Goal: Information Seeking & Learning: Understand process/instructions

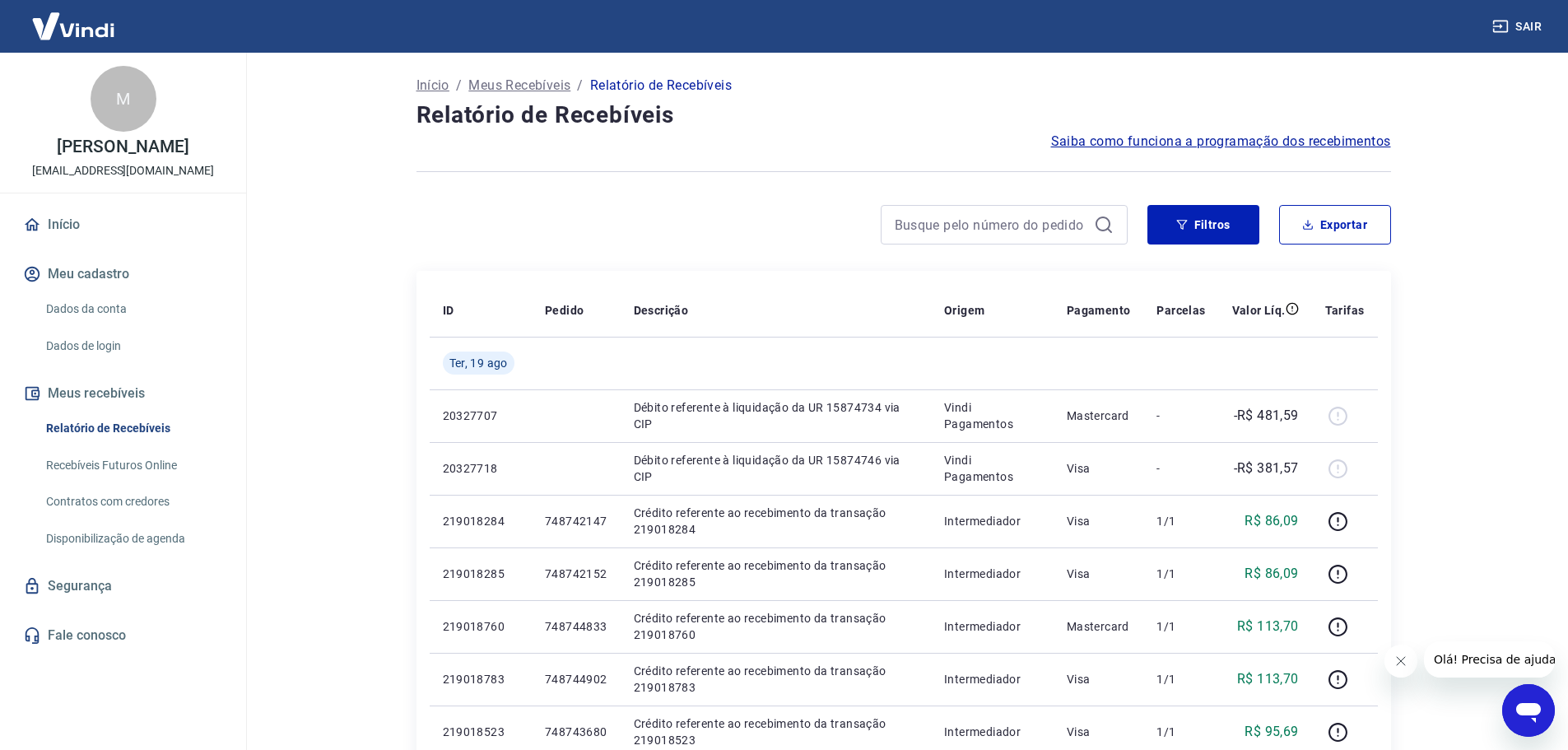
click at [1312, 146] on span "Saiba como funciona a programação dos recebimentos" at bounding box center [1221, 142] width 340 height 20
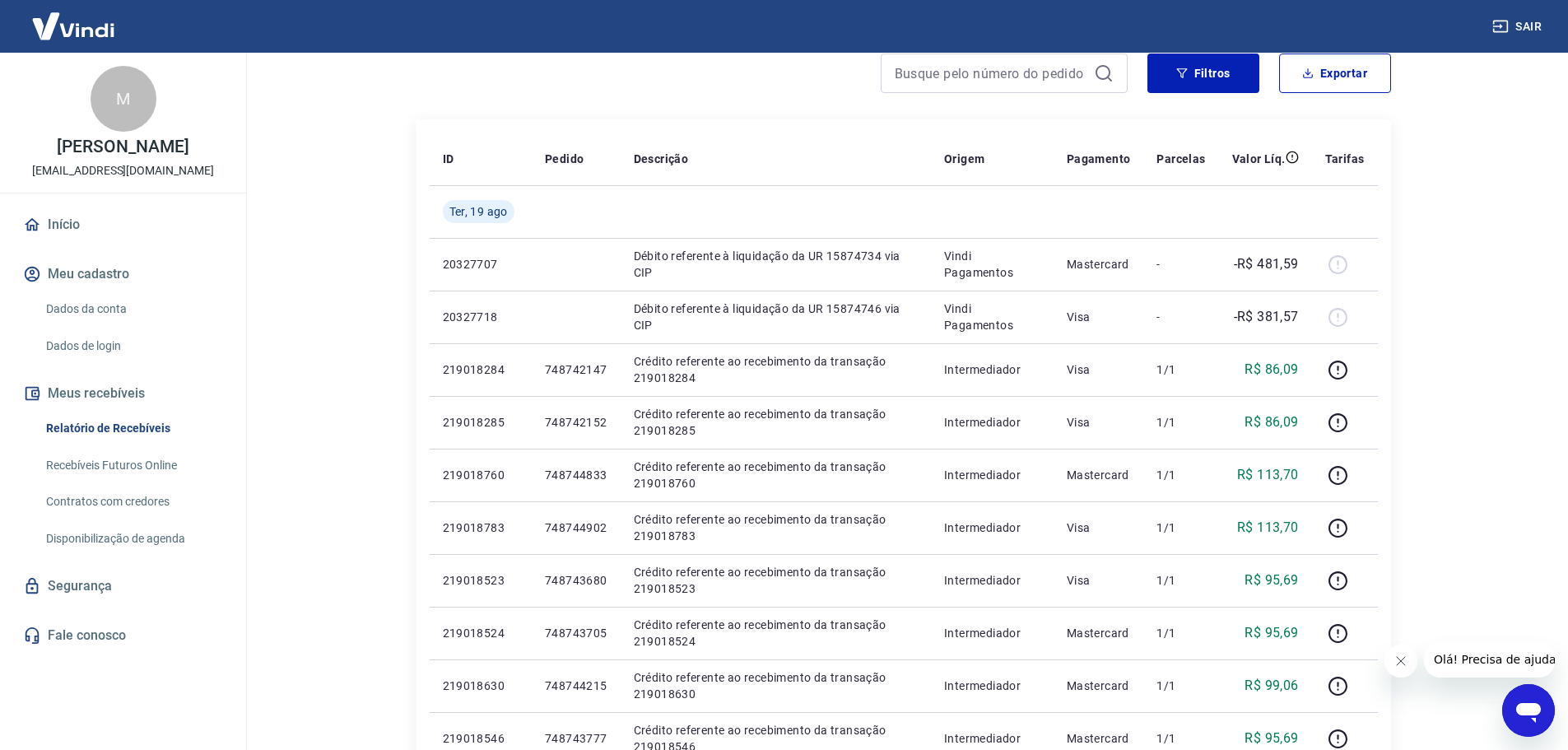
scroll to position [164, 0]
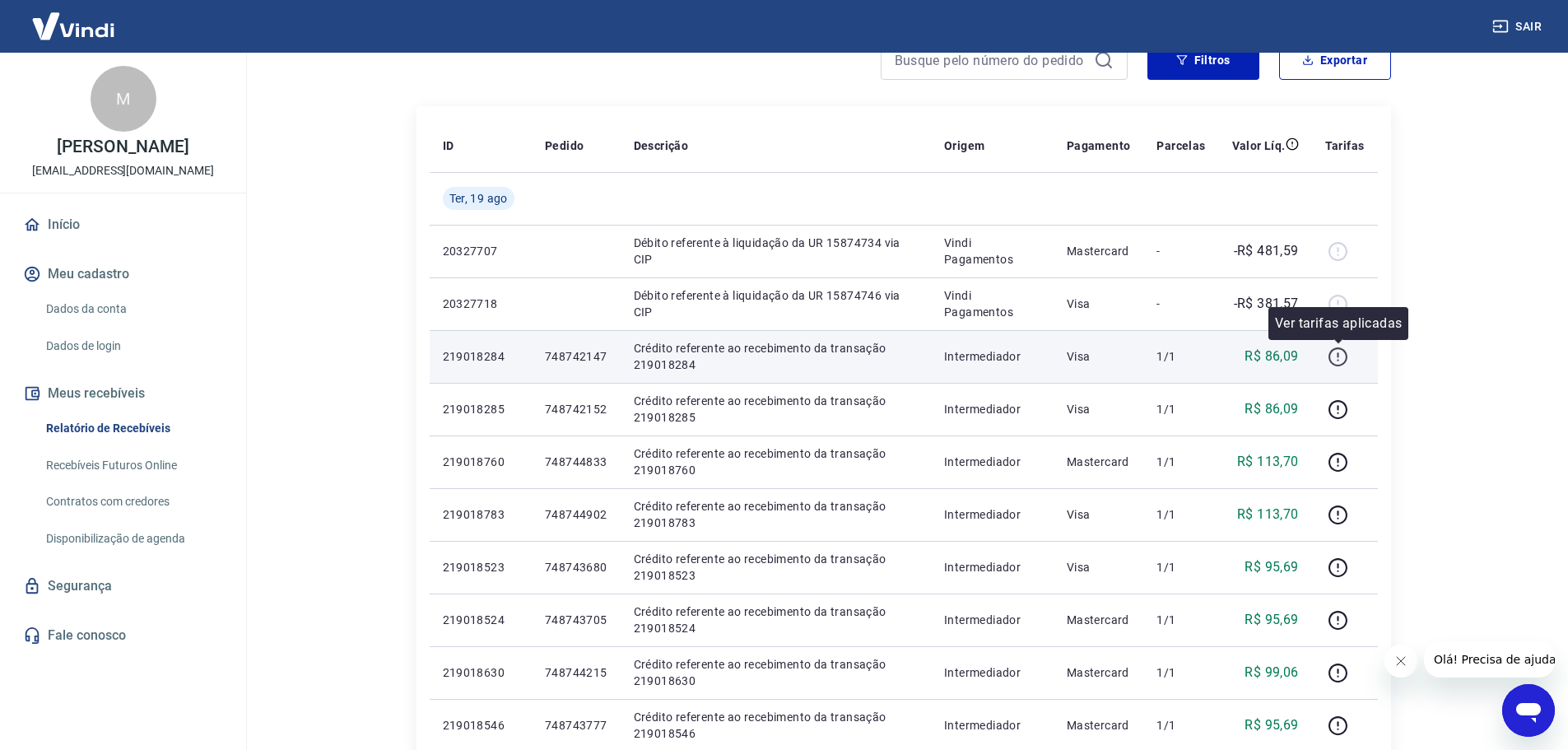
click at [1335, 353] on icon "button" at bounding box center [1338, 357] width 21 height 21
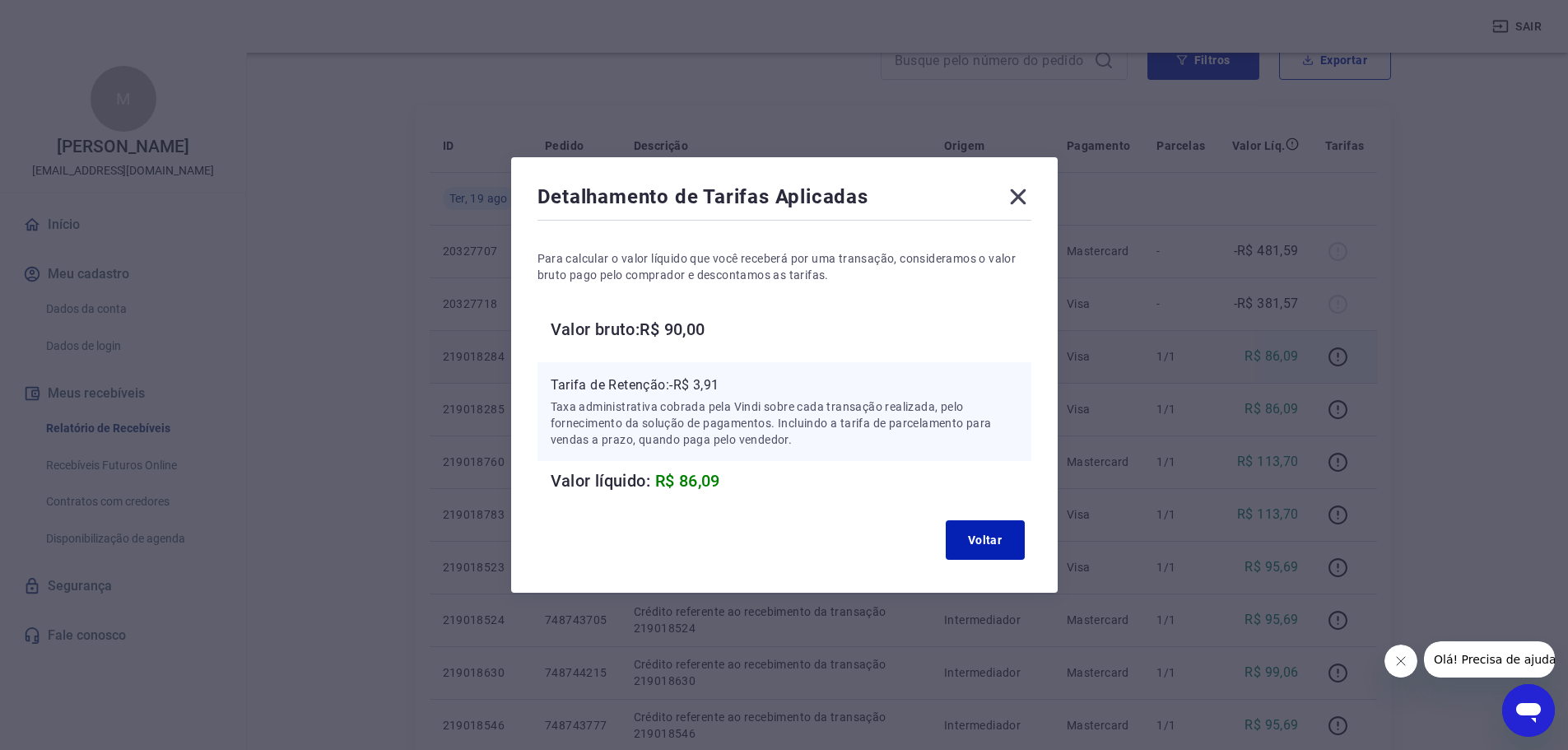
click at [1024, 204] on icon at bounding box center [1018, 196] width 26 height 26
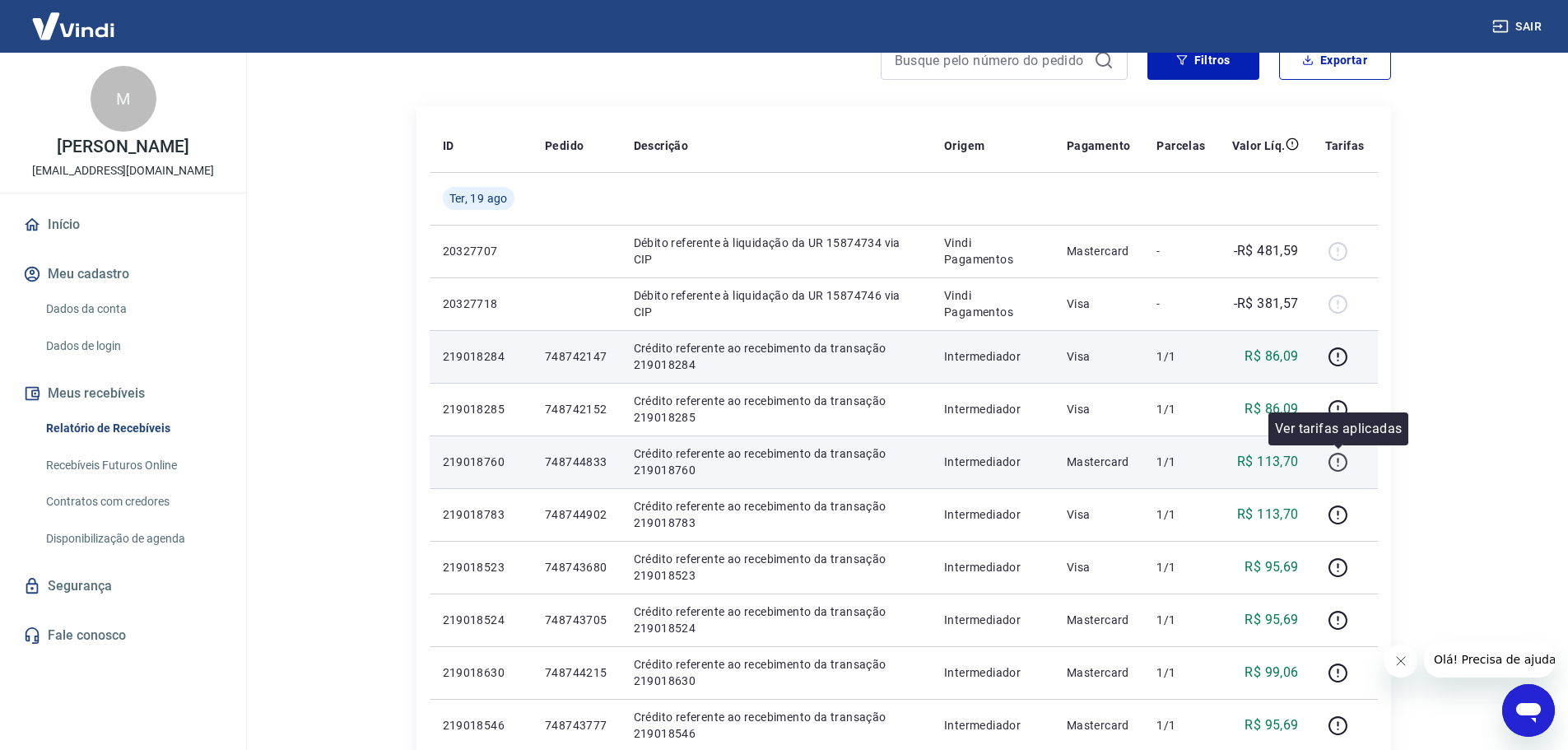
click at [1340, 468] on icon "button" at bounding box center [1338, 462] width 21 height 21
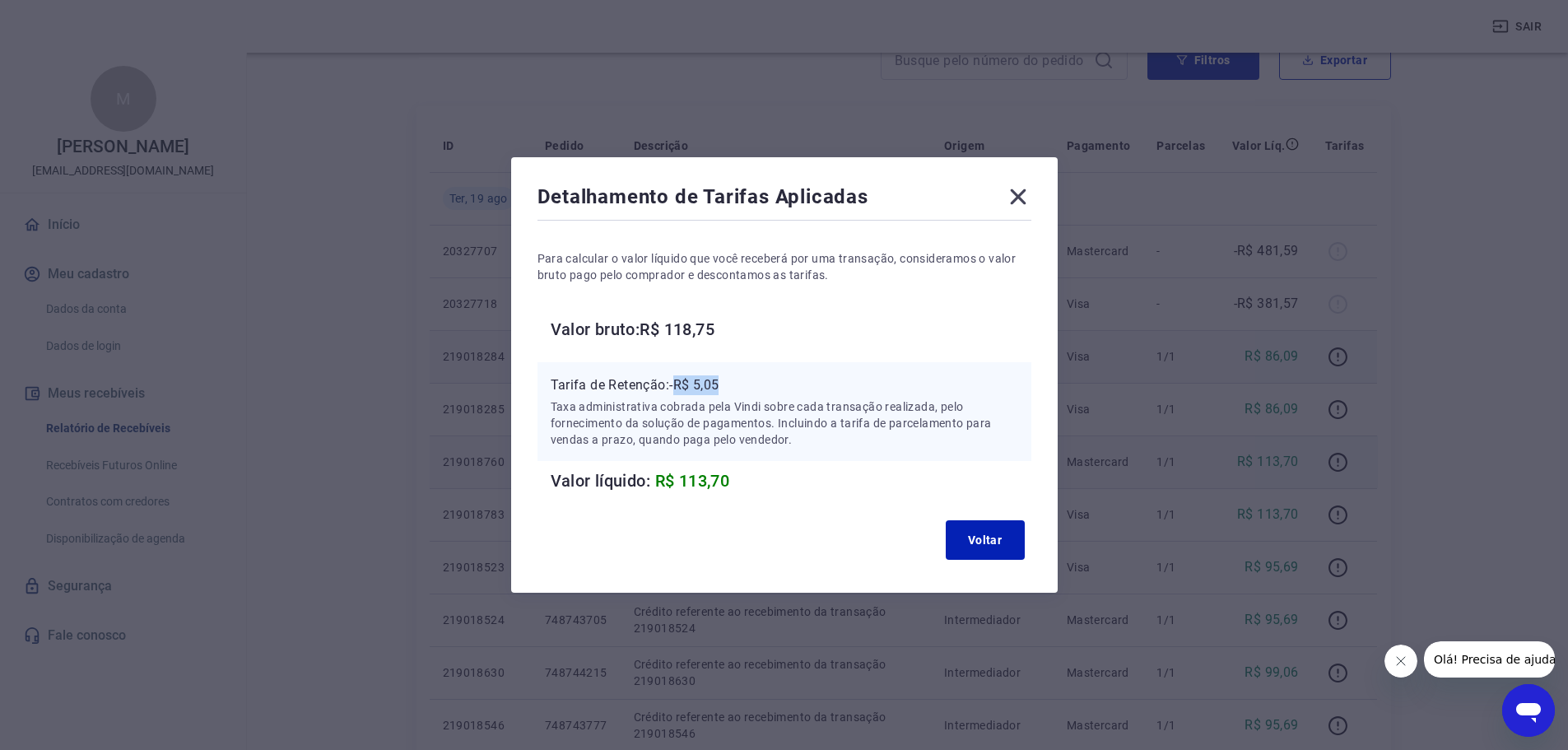
drag, startPoint x: 688, startPoint y: 383, endPoint x: 787, endPoint y: 383, distance: 99.0
click at [787, 383] on p "Tarifa de Retenção: -R$ 5,05" at bounding box center [785, 386] width 468 height 20
click at [1010, 528] on button "Voltar" at bounding box center [985, 540] width 79 height 40
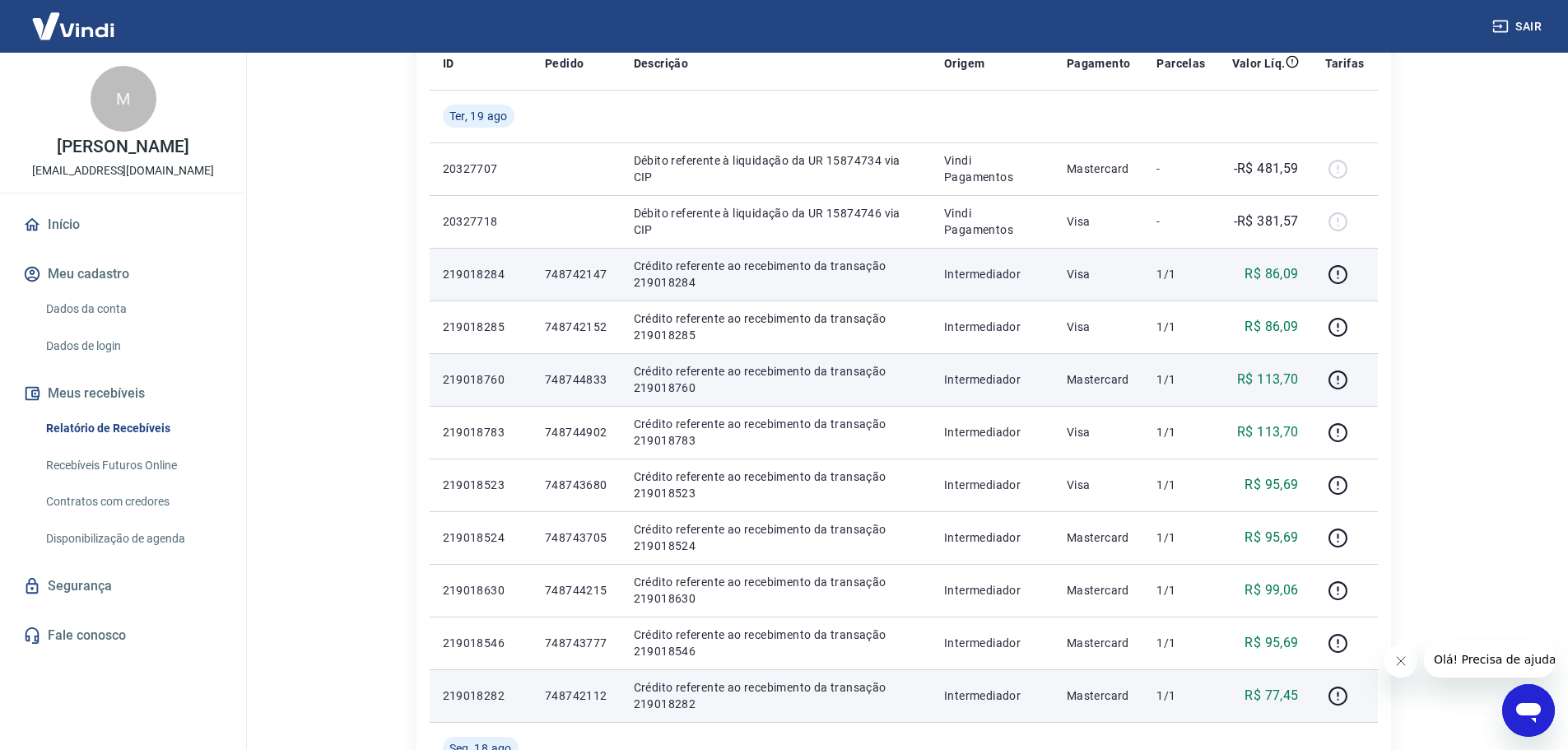
scroll to position [0, 0]
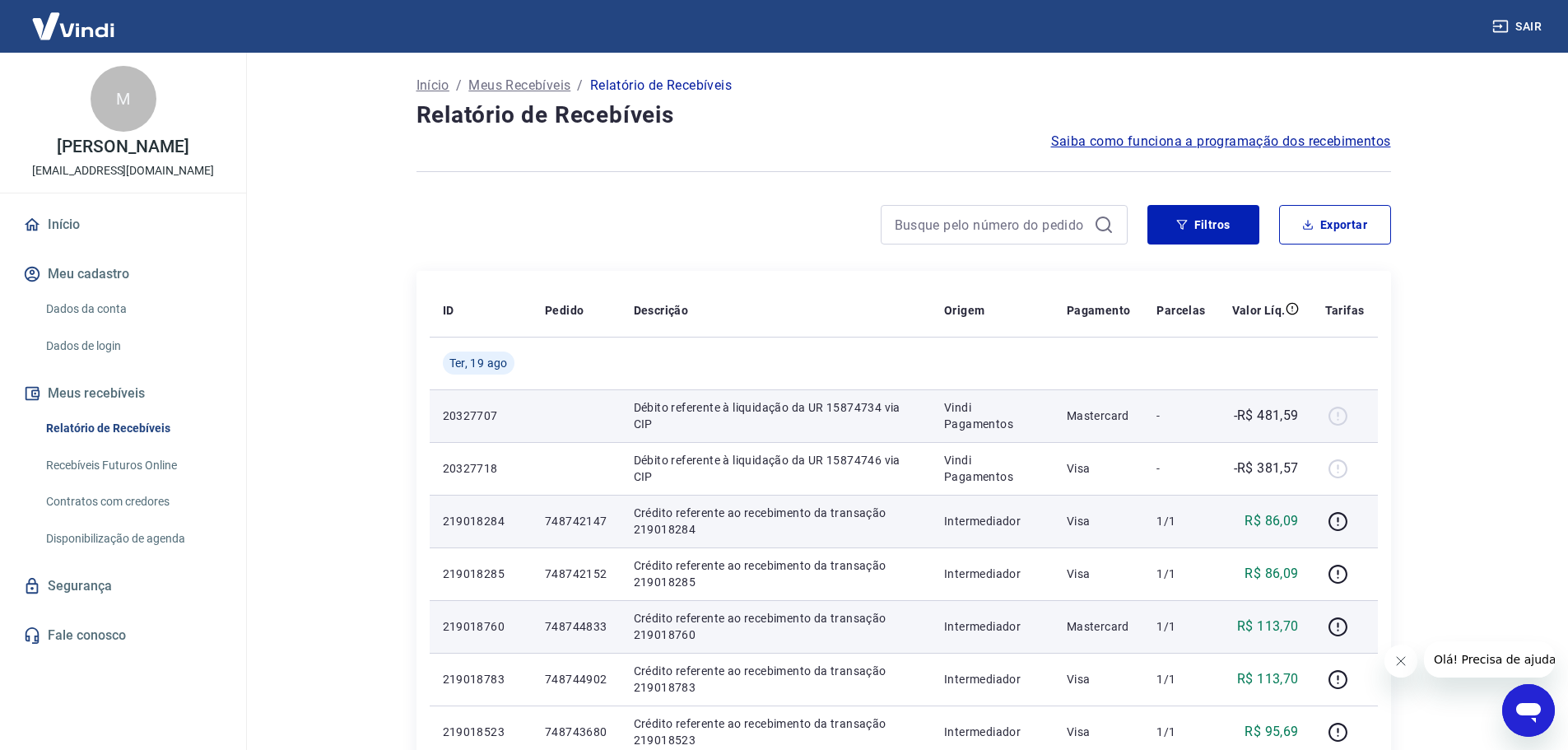
click at [1297, 420] on p "-R$ 481,59" at bounding box center [1266, 416] width 65 height 20
click at [1289, 426] on p "-R$ 481,59" at bounding box center [1266, 416] width 65 height 20
click at [1331, 414] on div at bounding box center [1345, 416] width 40 height 26
click at [1343, 417] on div at bounding box center [1345, 416] width 40 height 26
click at [736, 408] on p "Débito referente à liquidação da UR 15874734 via CIP" at bounding box center [776, 416] width 285 height 33
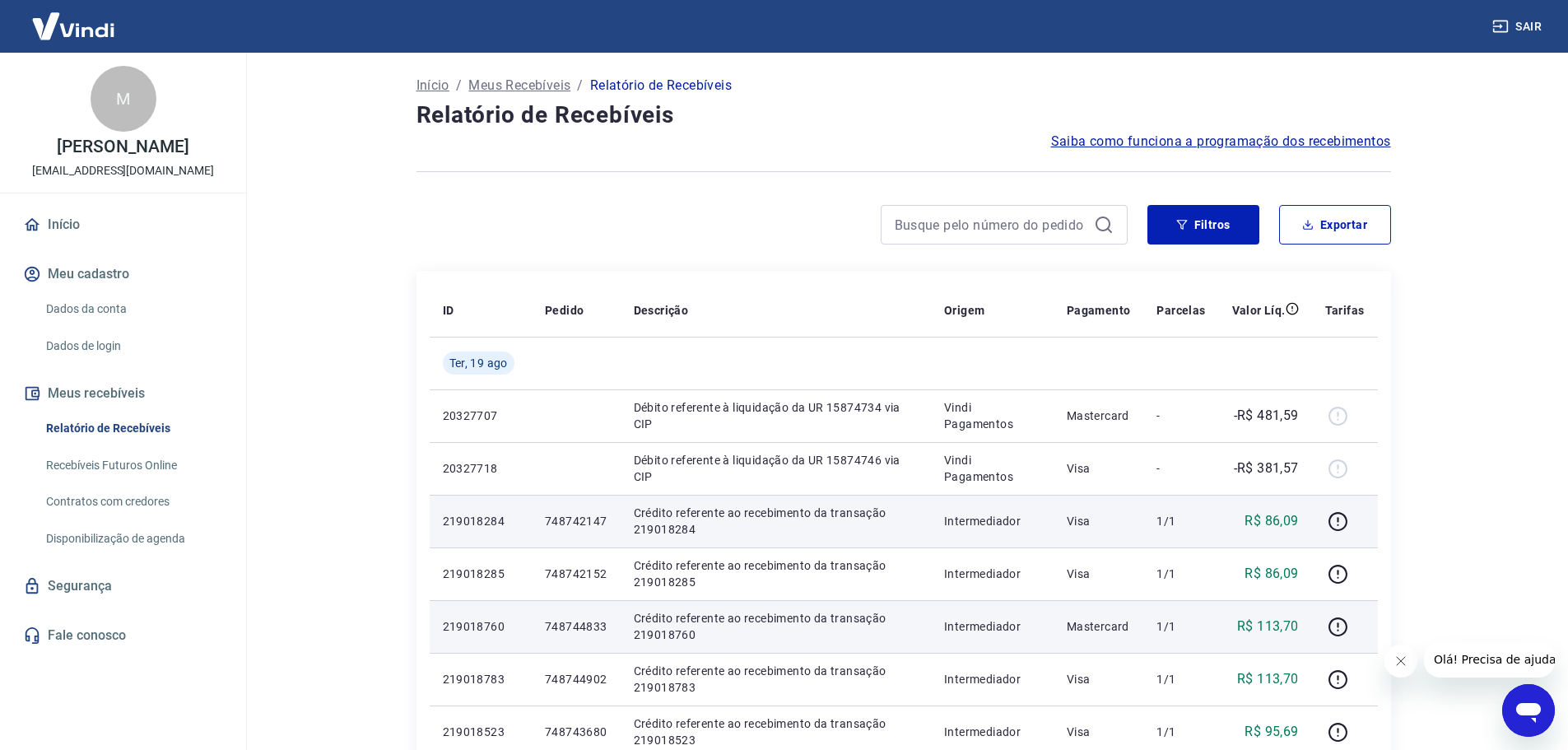
click at [335, 267] on main "Início / Meus Recebíveis / Relatório de Recebíveis Relatório de Recebíveis Saib…" at bounding box center [903, 401] width 1330 height 698
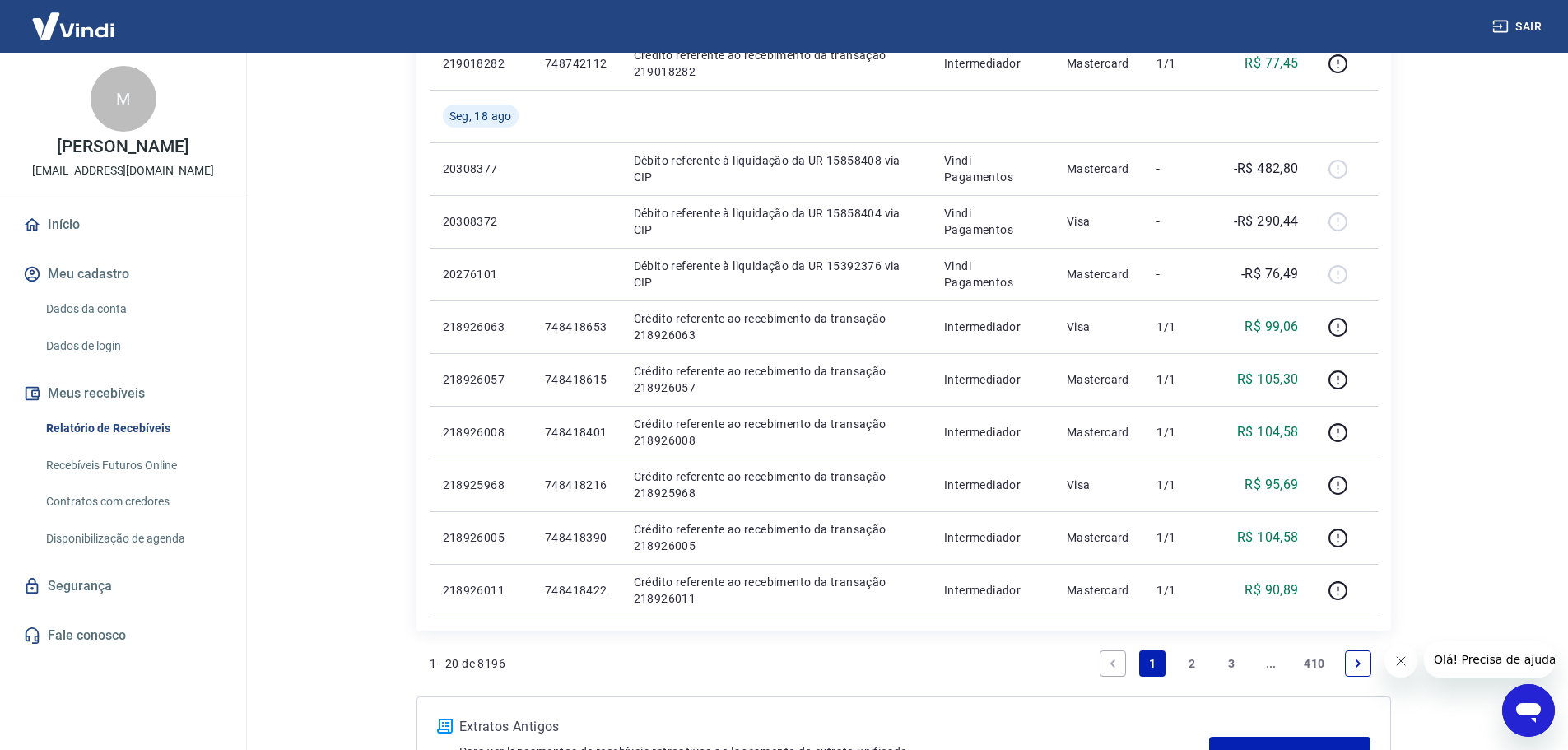
scroll to position [905, 0]
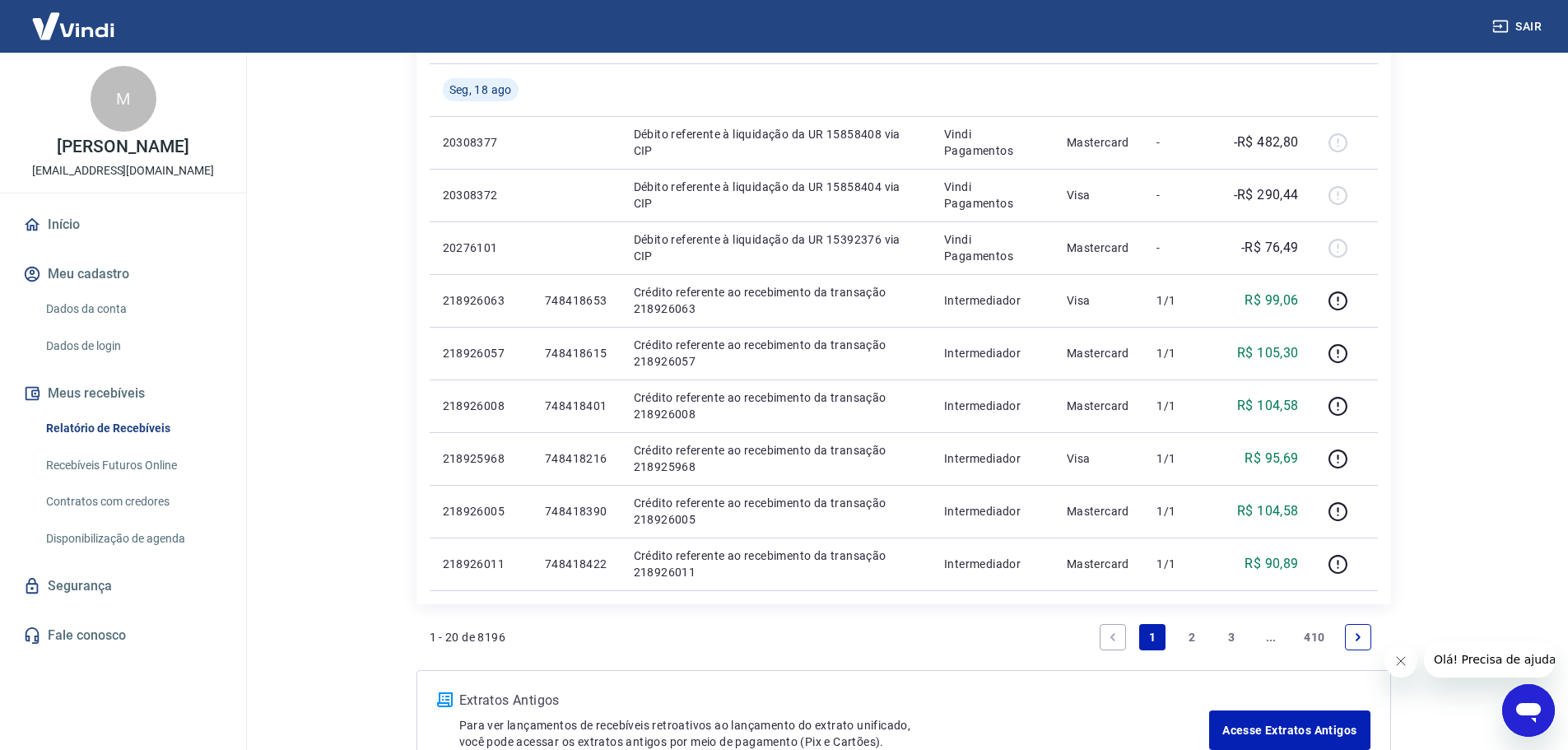
click at [1187, 635] on link "2" at bounding box center [1191, 637] width 26 height 26
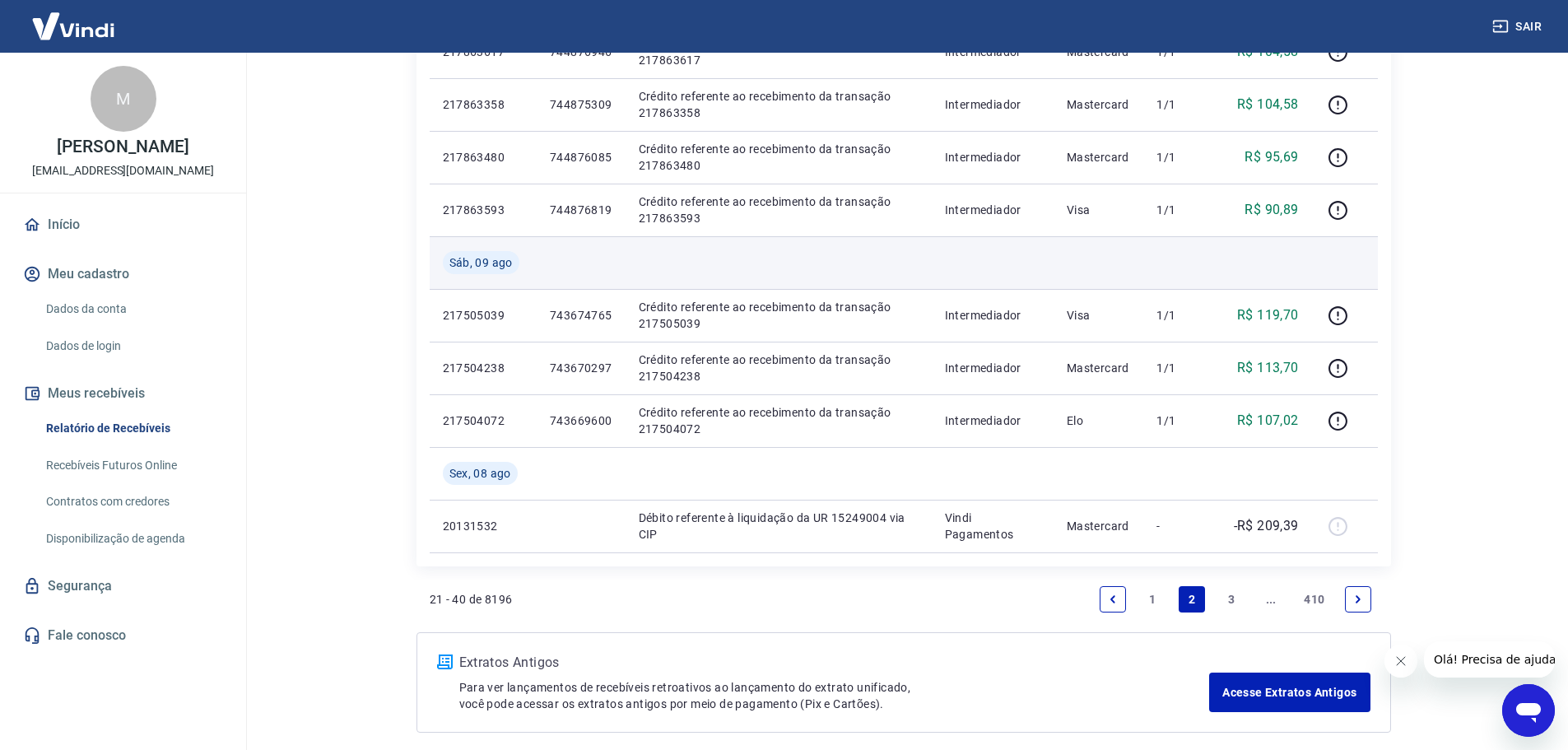
scroll to position [1153, 0]
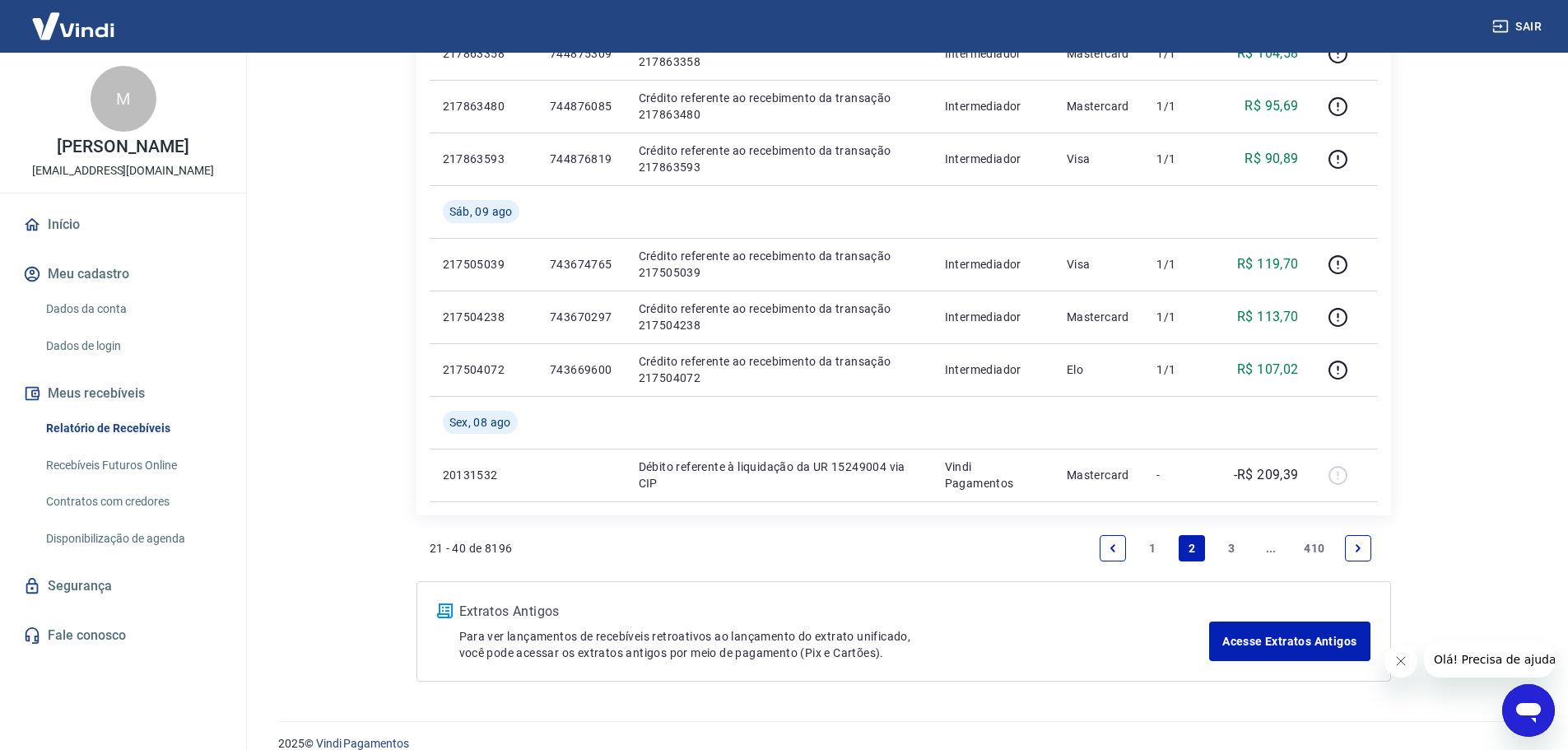
click at [1232, 550] on link "3" at bounding box center [1231, 548] width 26 height 26
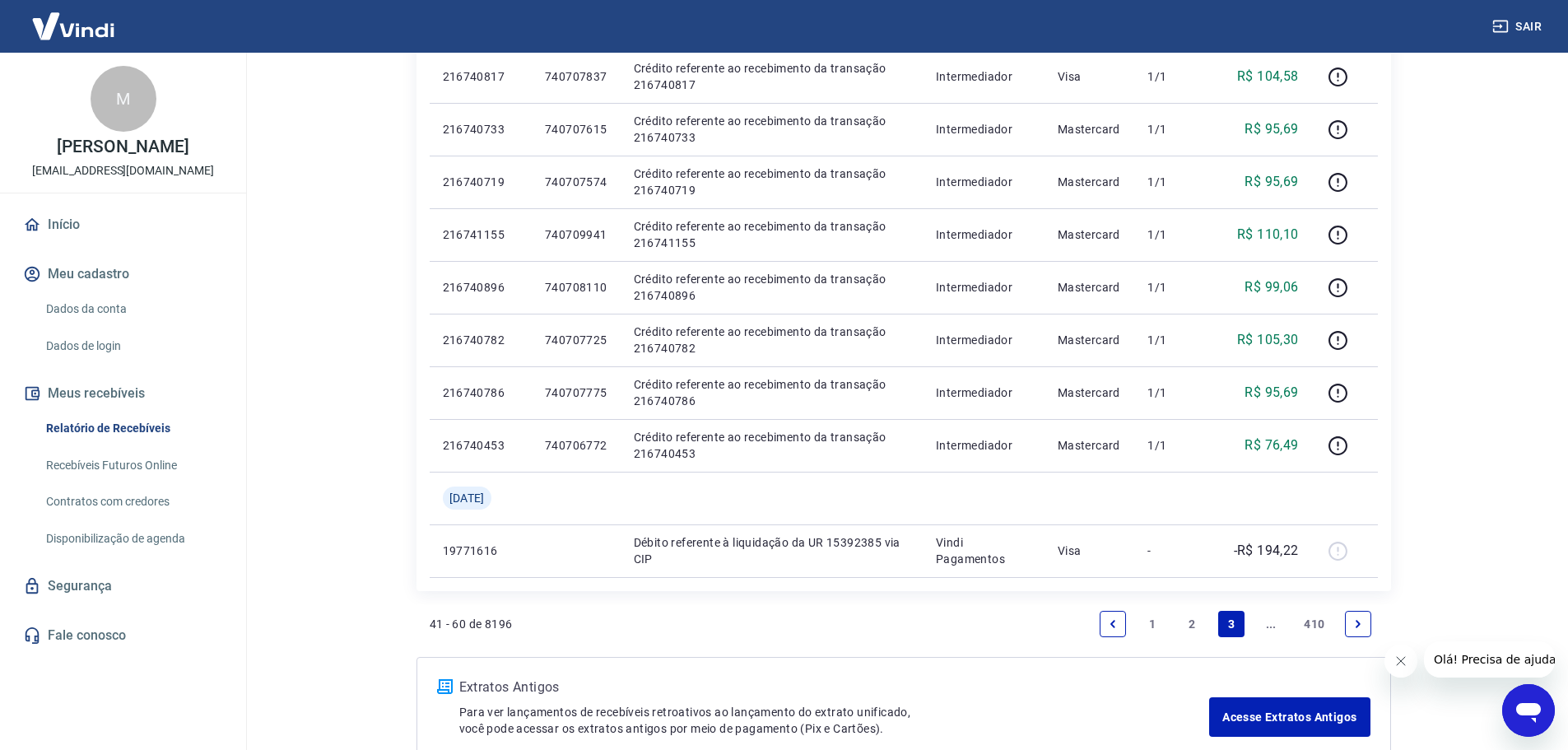
scroll to position [1071, 0]
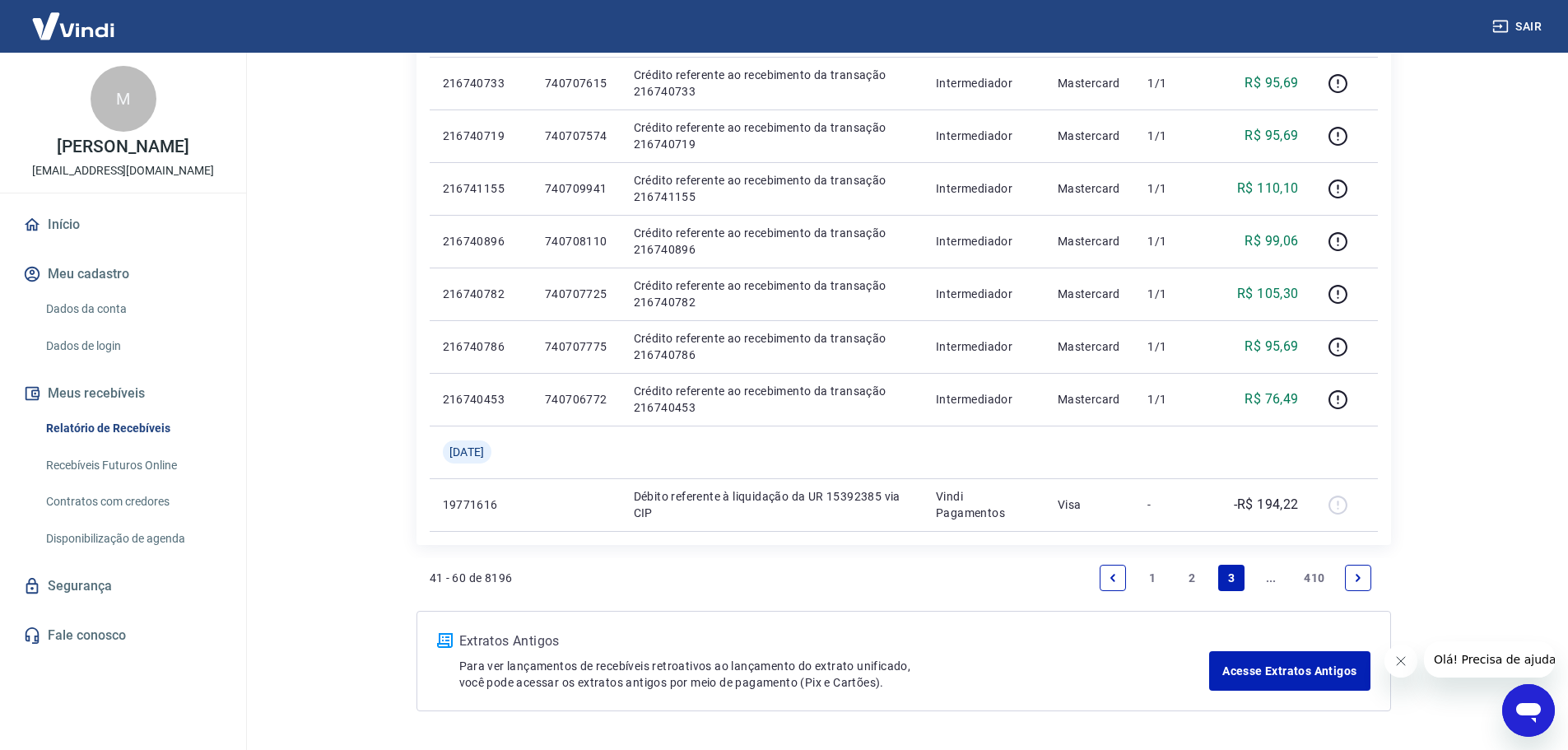
click at [1187, 585] on link "2" at bounding box center [1191, 577] width 26 height 26
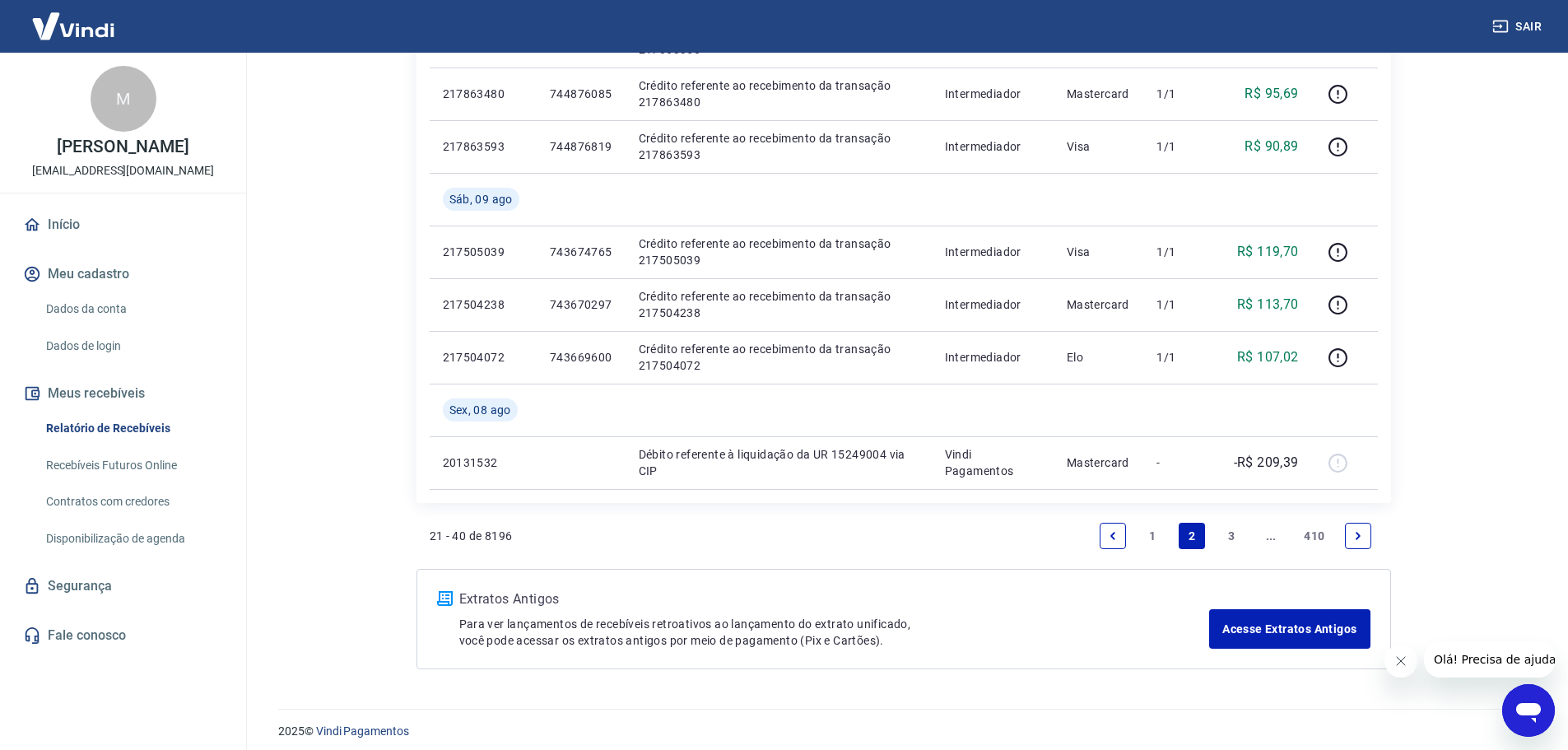
scroll to position [1175, 0]
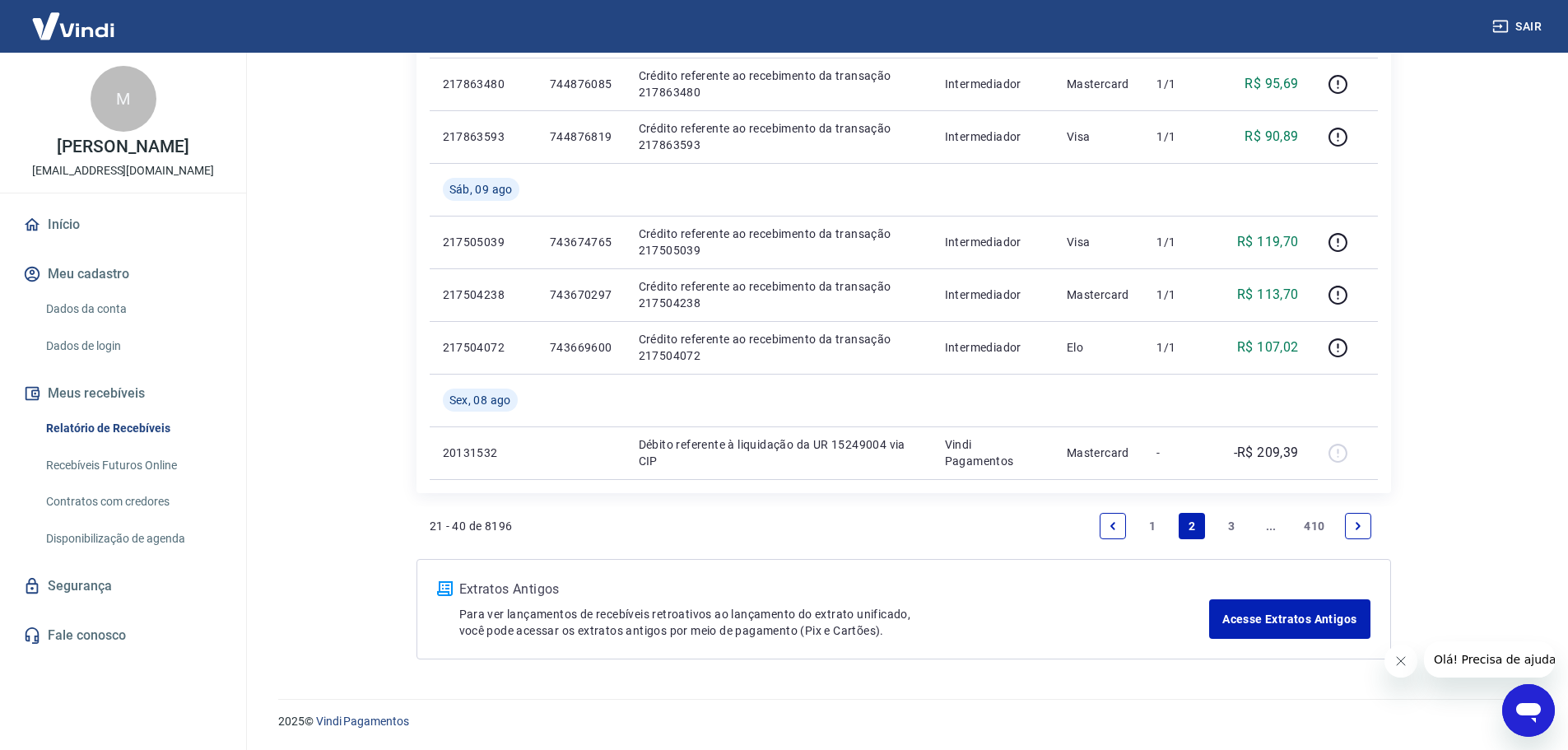
click at [1223, 526] on link "3" at bounding box center [1231, 526] width 26 height 26
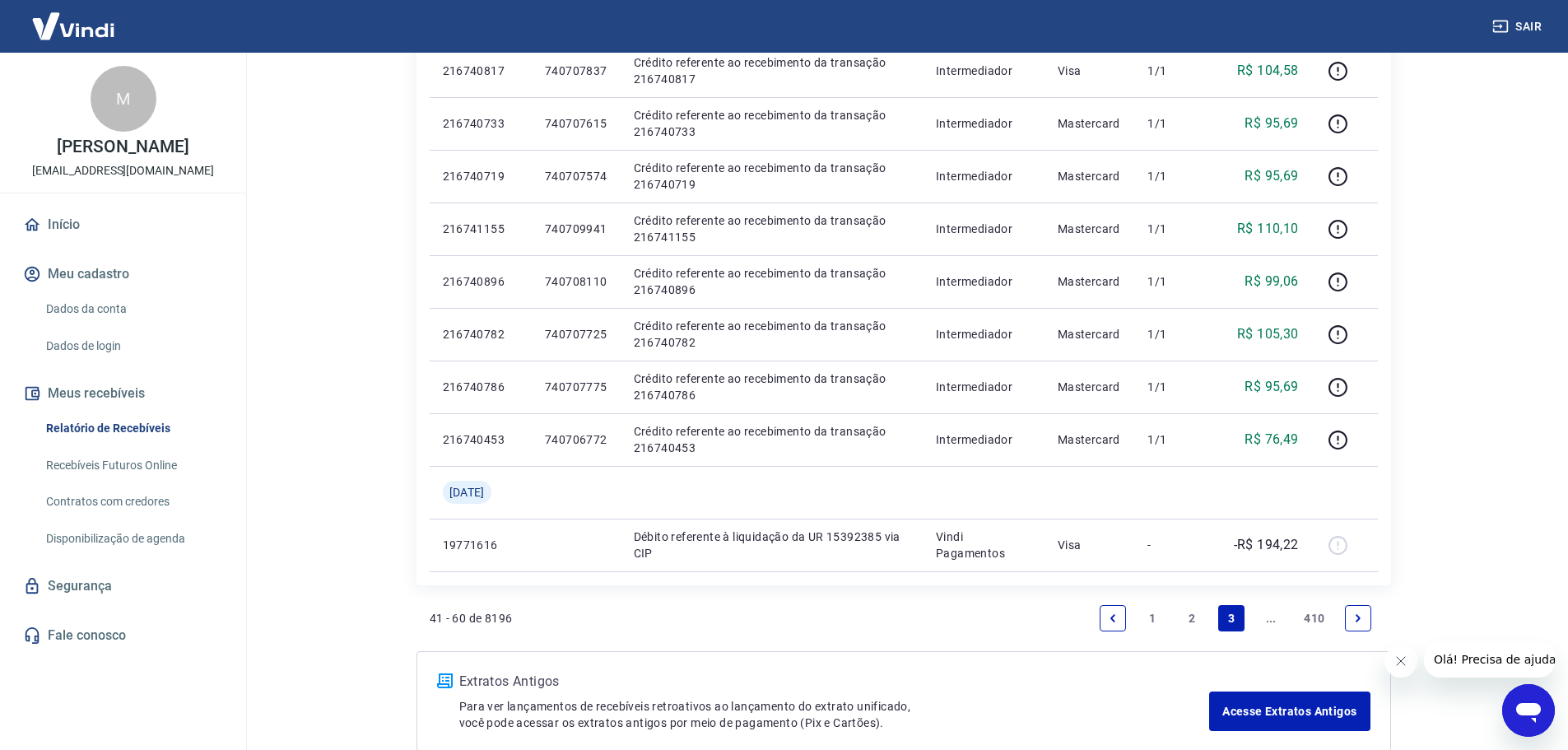
scroll to position [1071, 0]
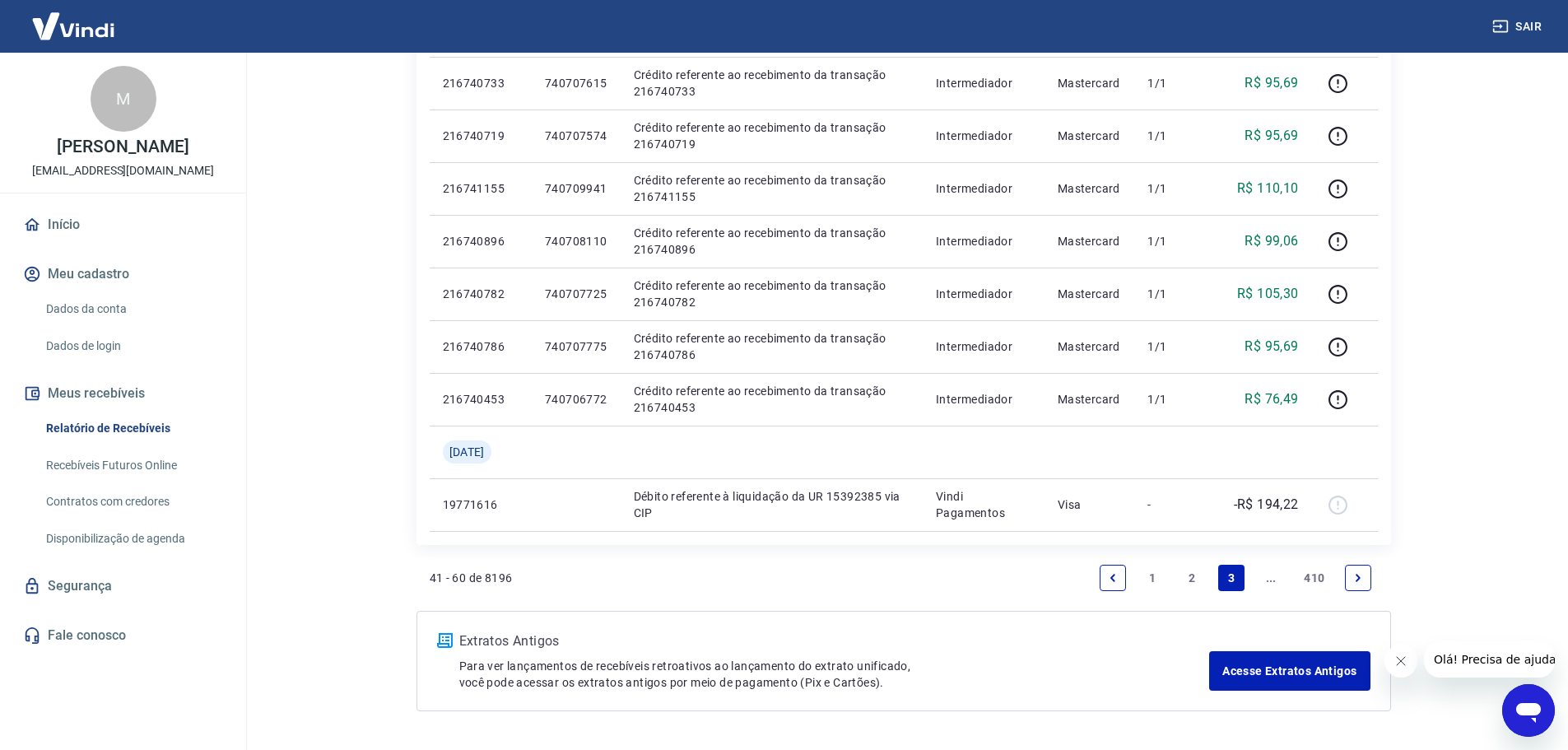
click at [1188, 582] on link "2" at bounding box center [1191, 577] width 26 height 26
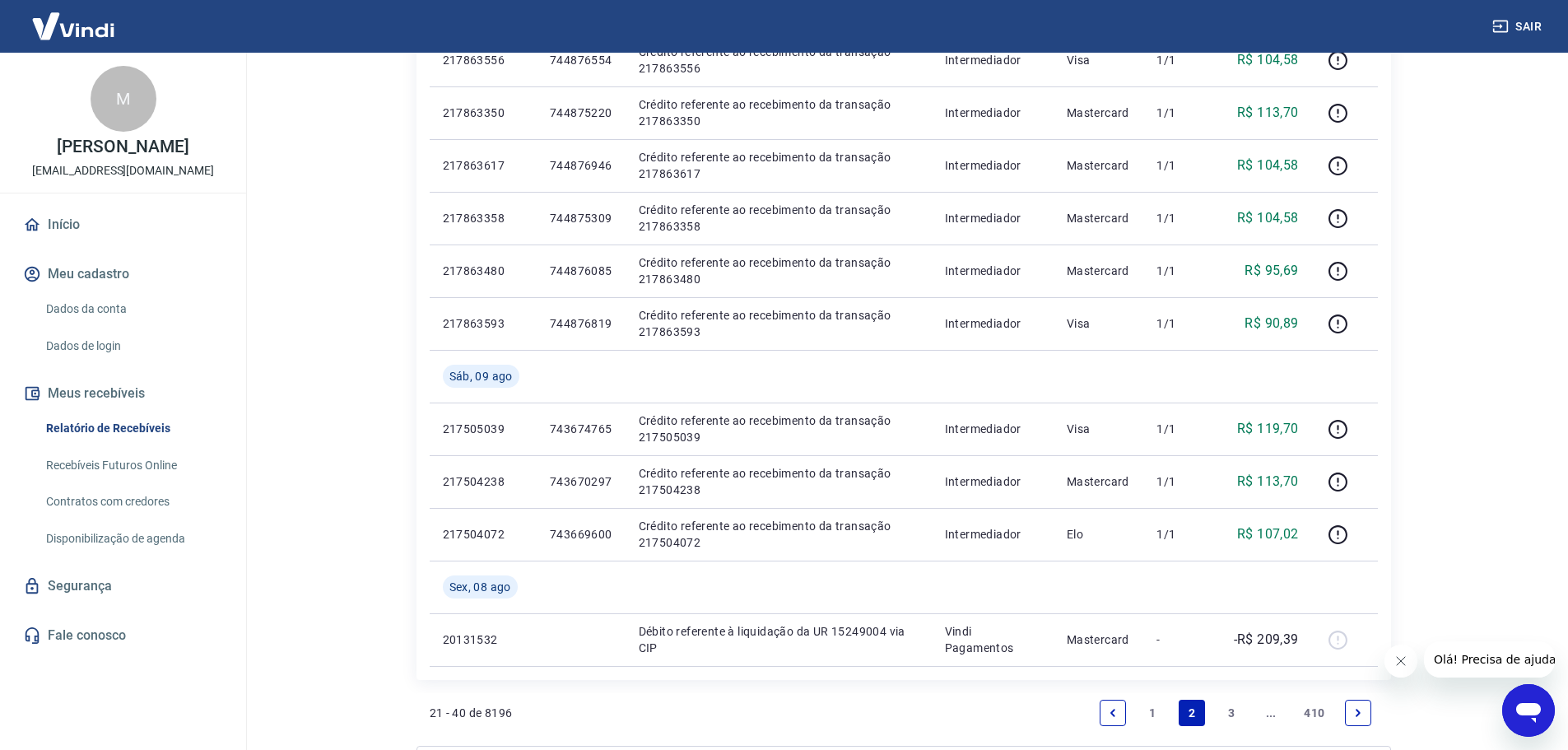
scroll to position [1175, 0]
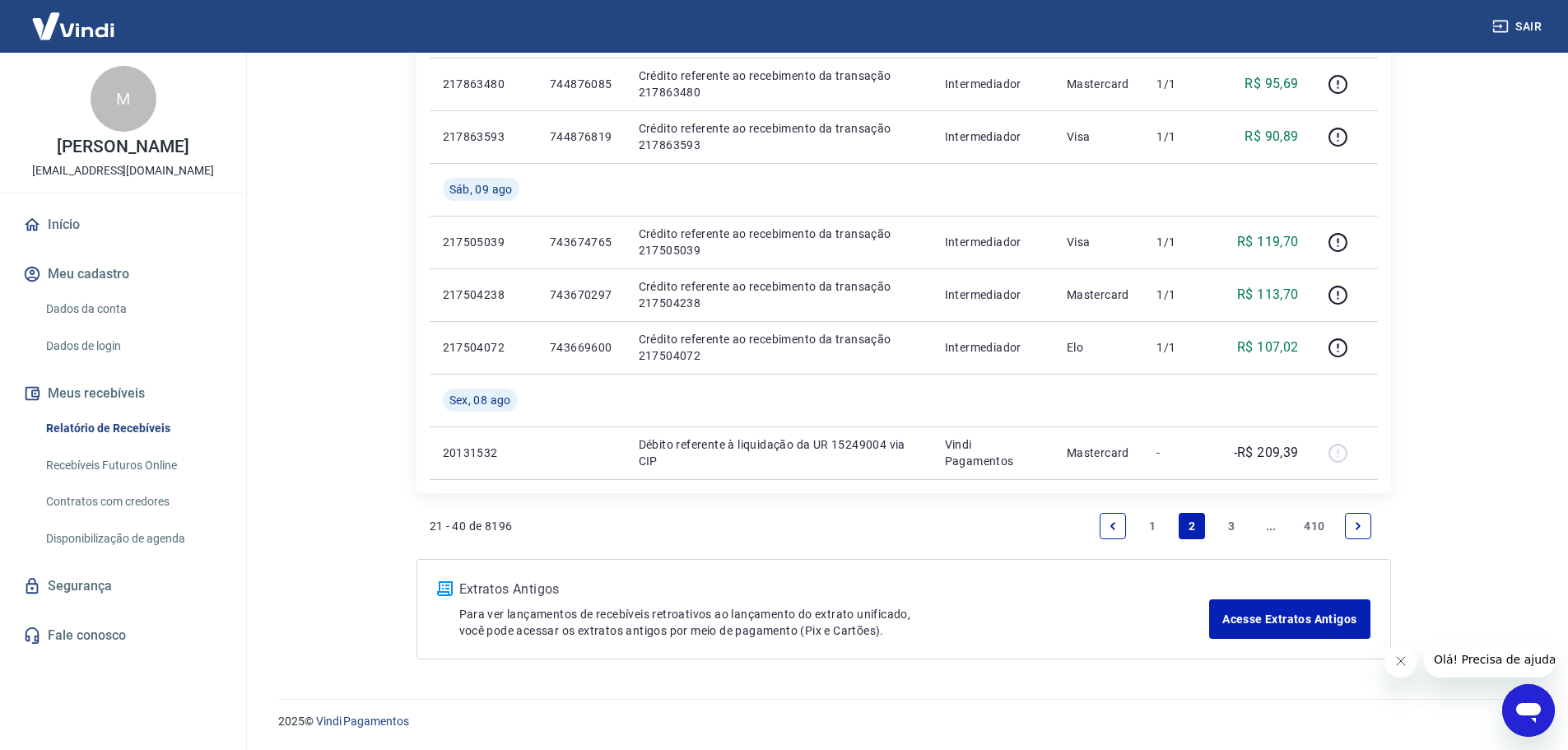
click at [1146, 524] on link "1" at bounding box center [1152, 526] width 26 height 26
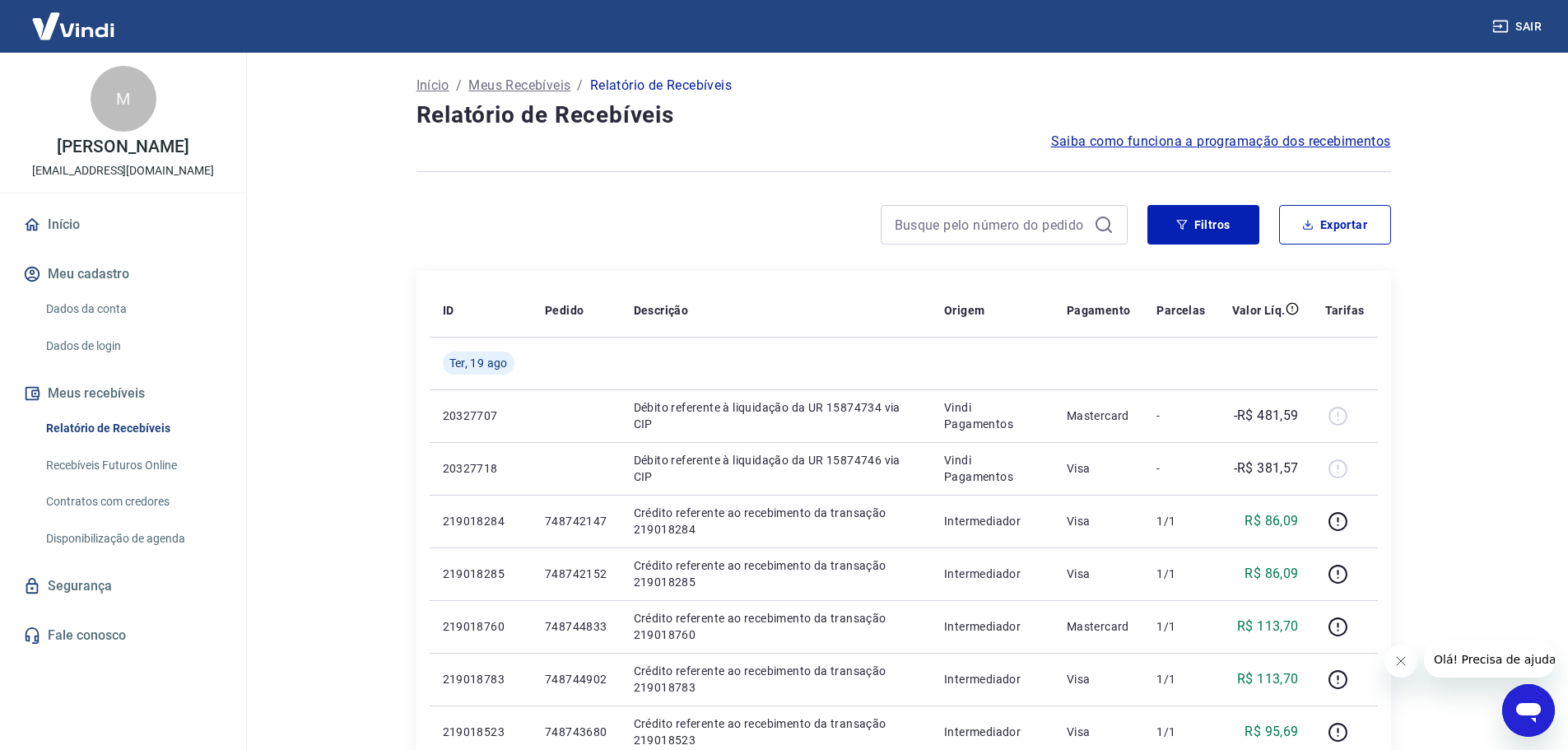
click at [163, 468] on link "Recebíveis Futuros Online" at bounding box center [133, 465] width 187 height 33
